Goal: Task Accomplishment & Management: Manage account settings

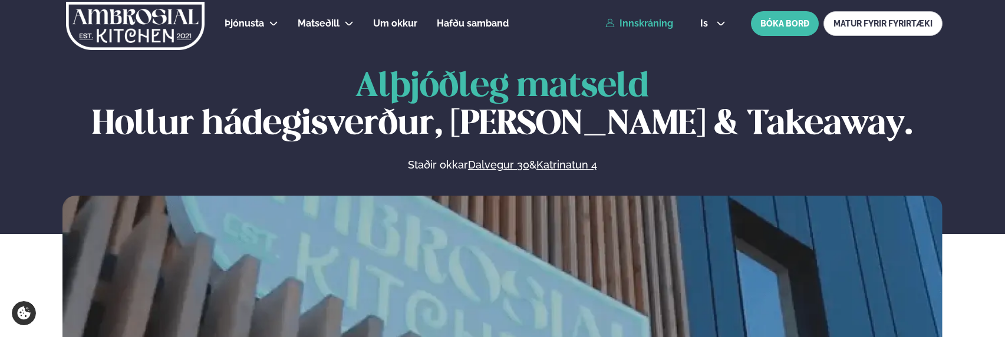
drag, startPoint x: 610, startPoint y: 28, endPoint x: 622, endPoint y: 25, distance: 11.4
click at [610, 28] on link "Innskráning" at bounding box center [640, 23] width 68 height 11
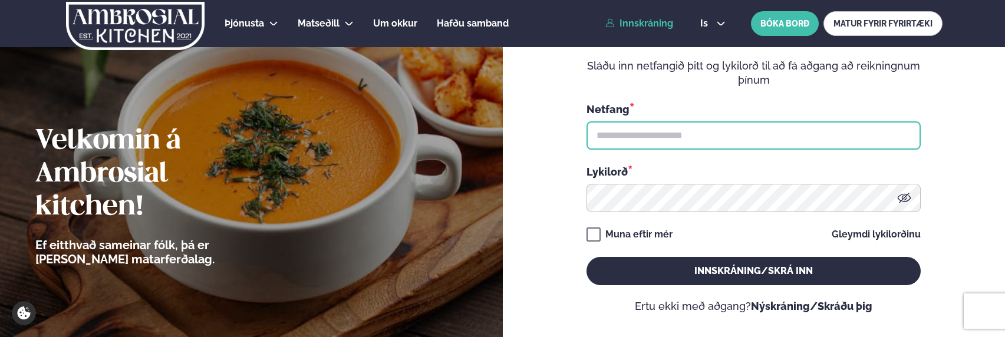
drag, startPoint x: 760, startPoint y: 137, endPoint x: 757, endPoint y: 145, distance: 8.8
click at [760, 137] on input "text" at bounding box center [754, 135] width 334 height 28
type input "**********"
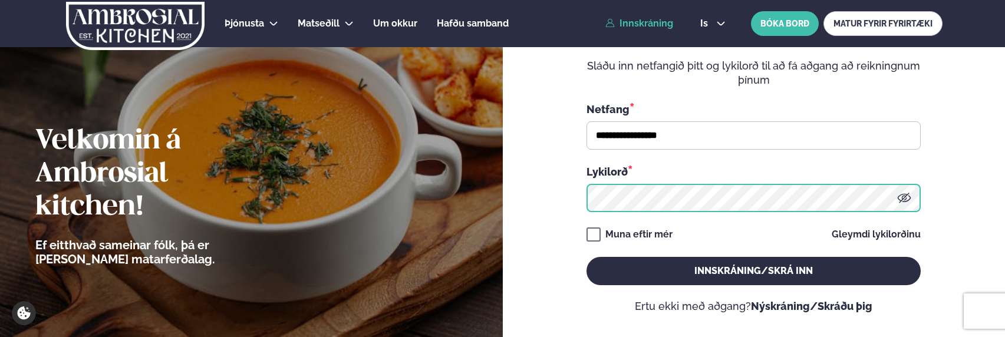
click at [587, 257] on button "Innskráning/Skrá inn" at bounding box center [754, 271] width 334 height 28
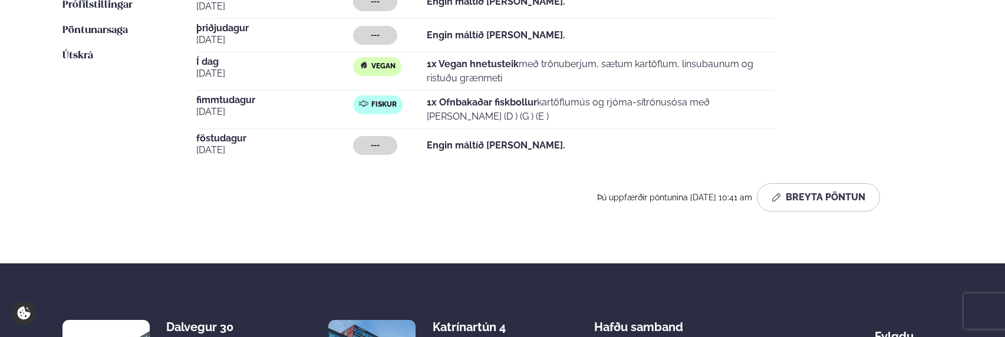
scroll to position [354, 0]
